Goal: Find contact information: Find contact information

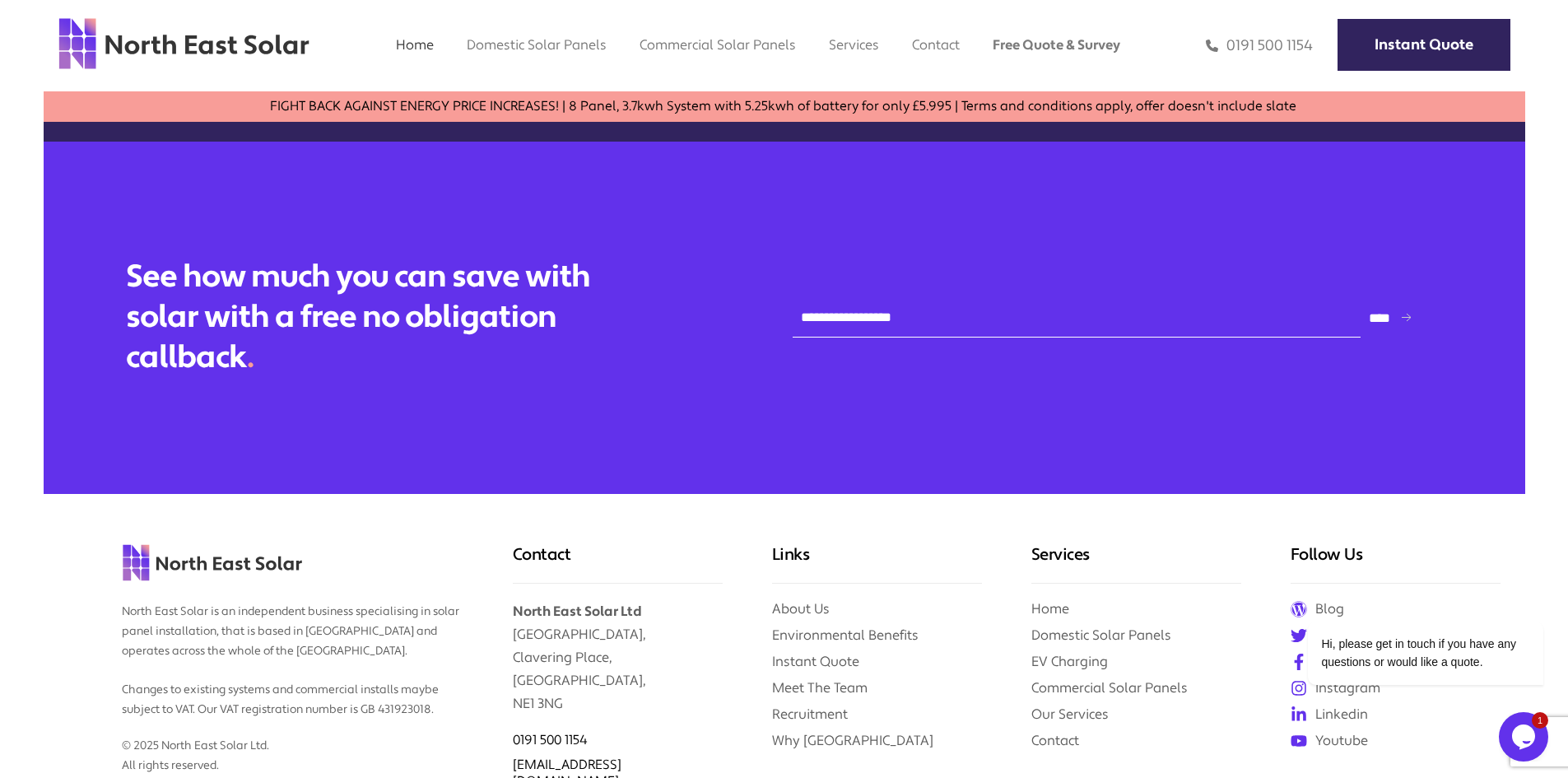
scroll to position [7020, 0]
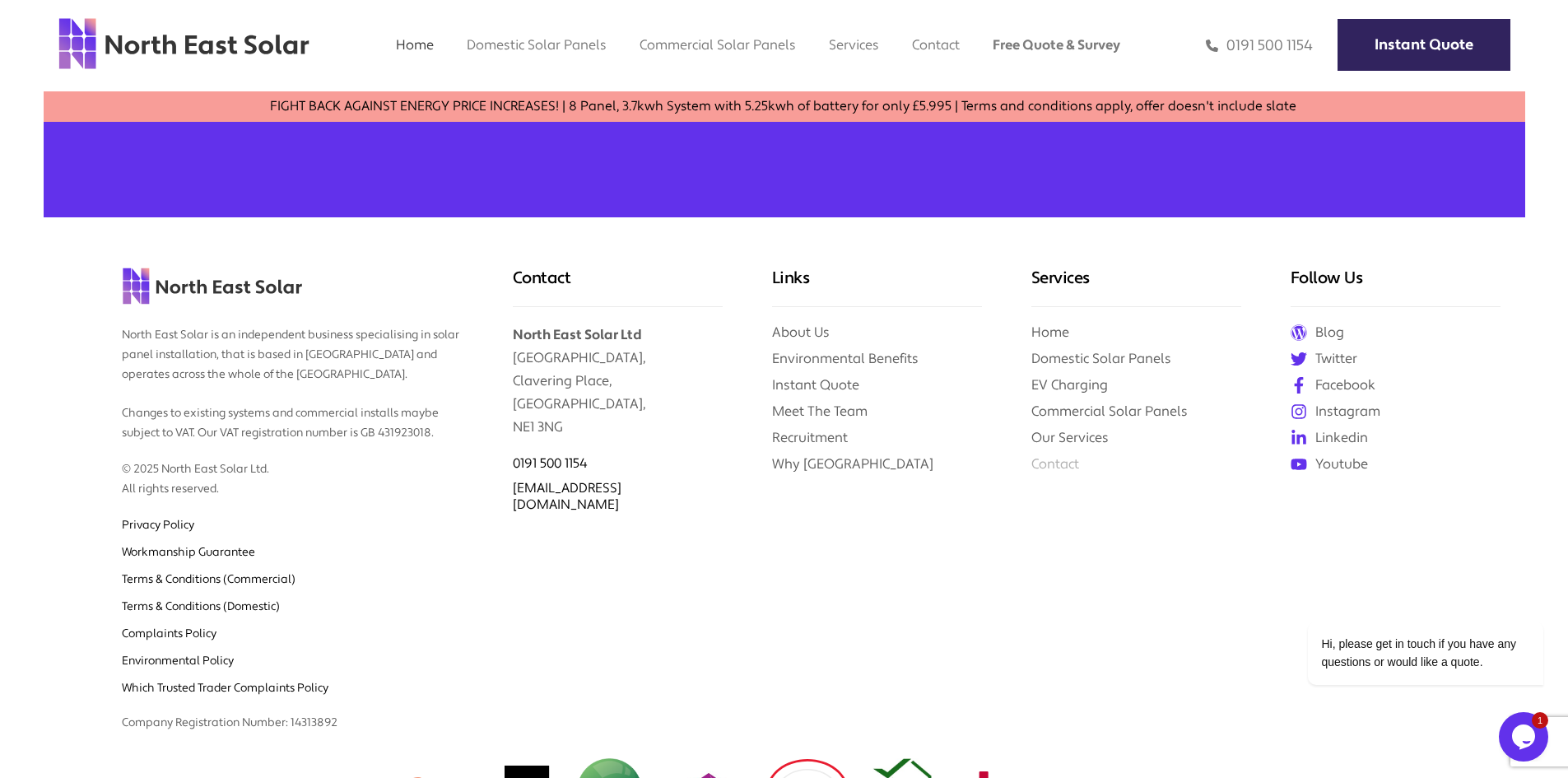
click at [1069, 456] on link "Contact" at bounding box center [1054, 464] width 47 height 17
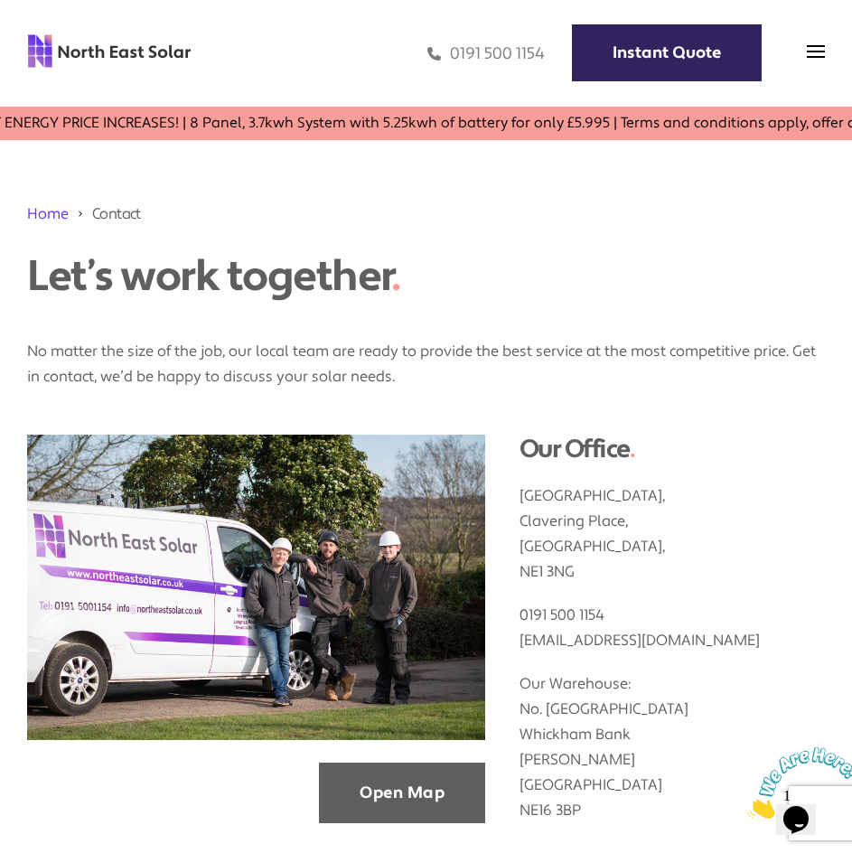
drag, startPoint x: 19, startPoint y: 44, endPoint x: 131, endPoint y: 56, distance: 112.7
click at [131, 56] on div "Home Domestic Domestic Solar Panels Domestic Solar Finance Process Commercial C…" at bounding box center [426, 53] width 852 height 107
